Goal: Information Seeking & Learning: Learn about a topic

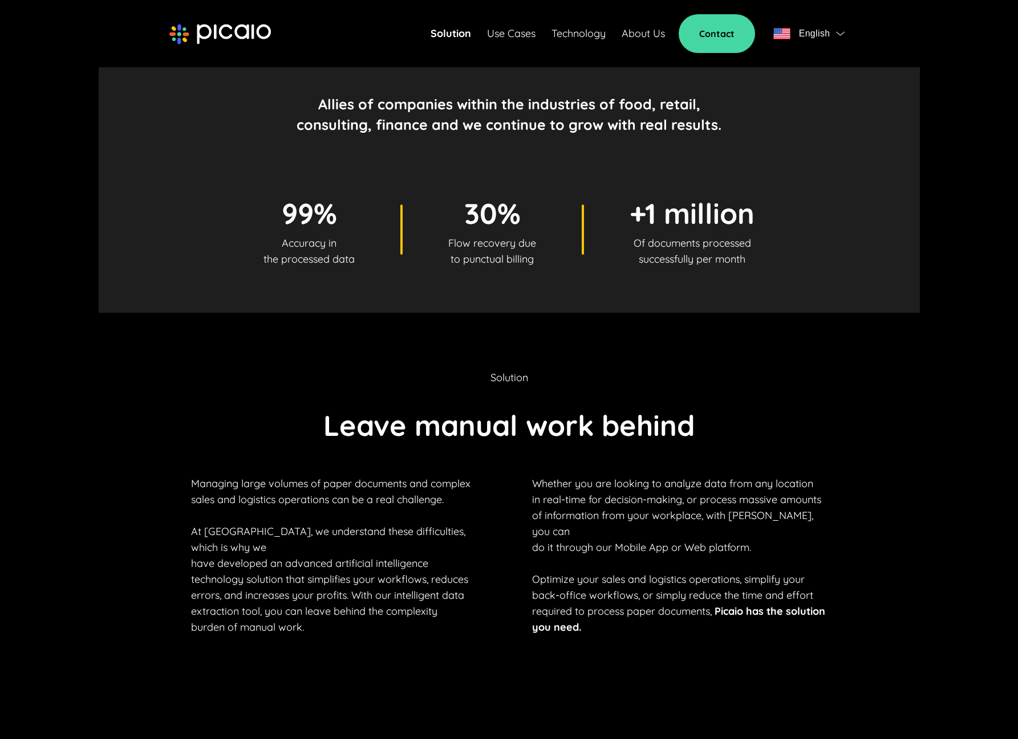
scroll to position [285, 0]
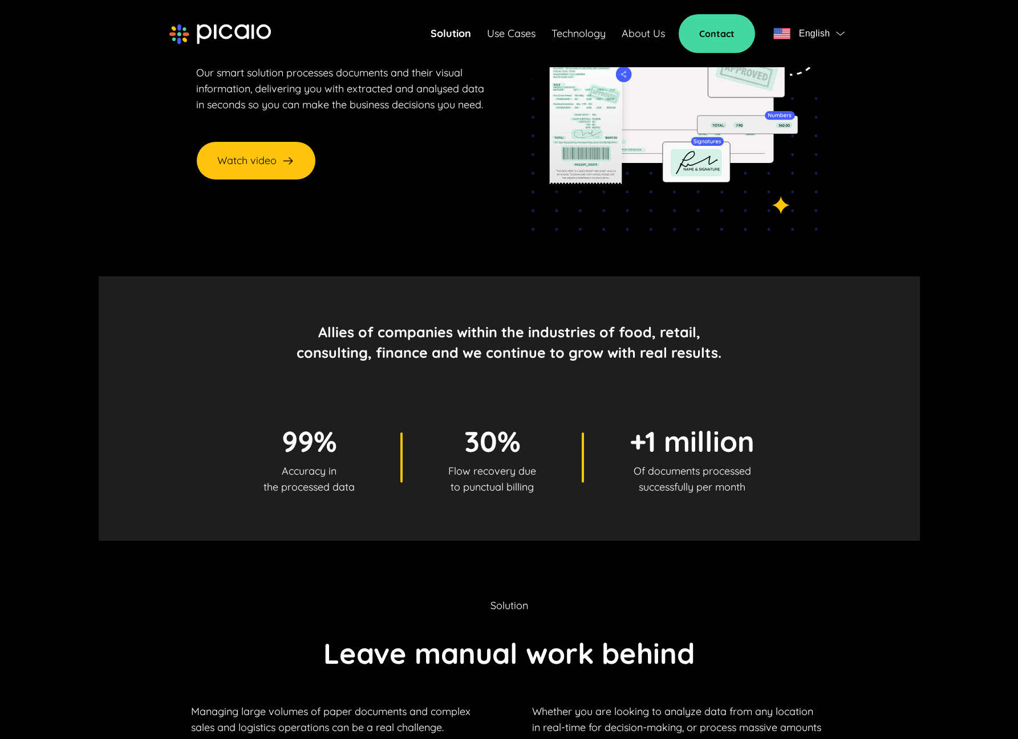
click at [522, 26] on link "Use Cases" at bounding box center [511, 34] width 48 height 16
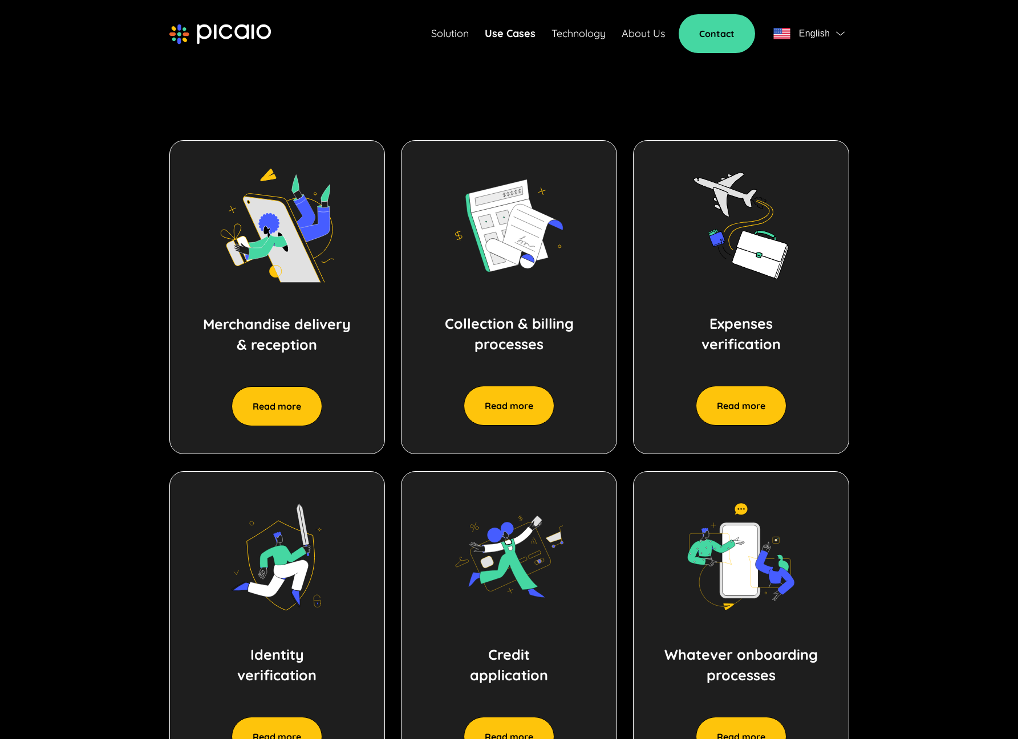
scroll to position [457, 0]
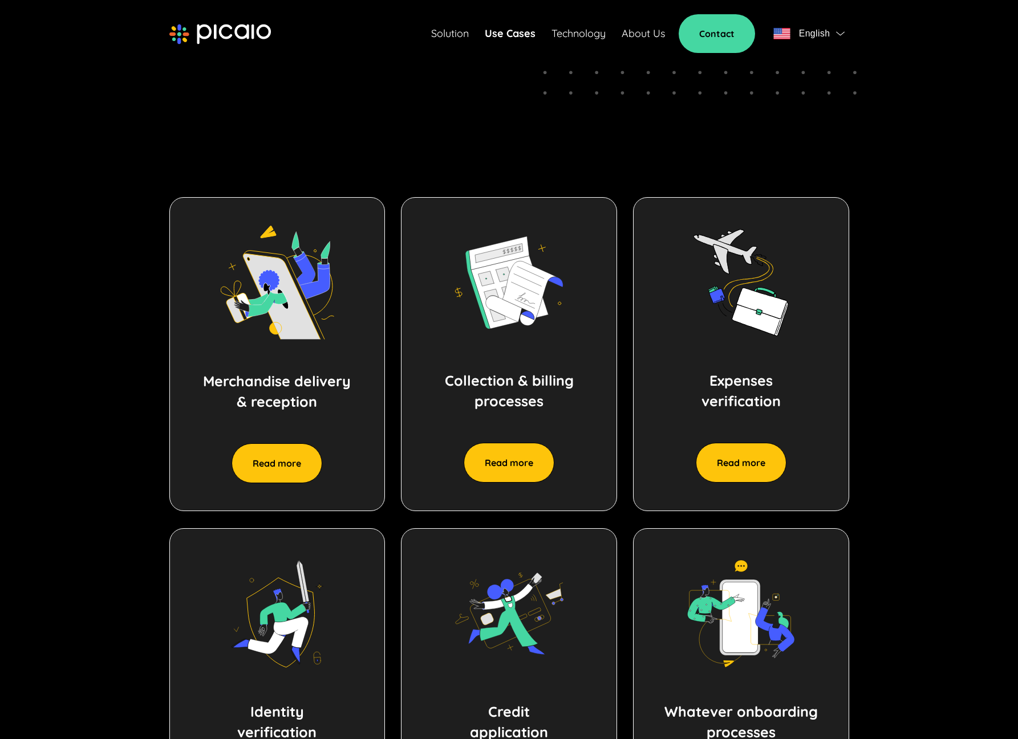
click at [453, 35] on link "Solution" at bounding box center [450, 34] width 38 height 16
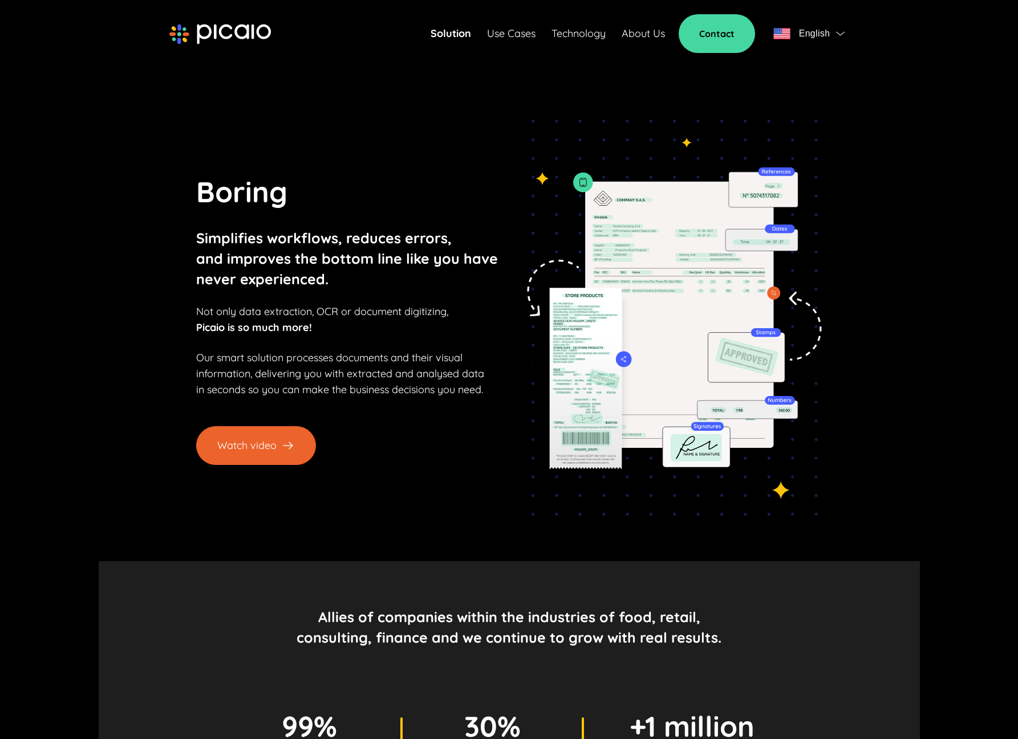
click at [275, 445] on button "Watch video" at bounding box center [256, 445] width 120 height 39
